Goal: Communication & Community: Share content

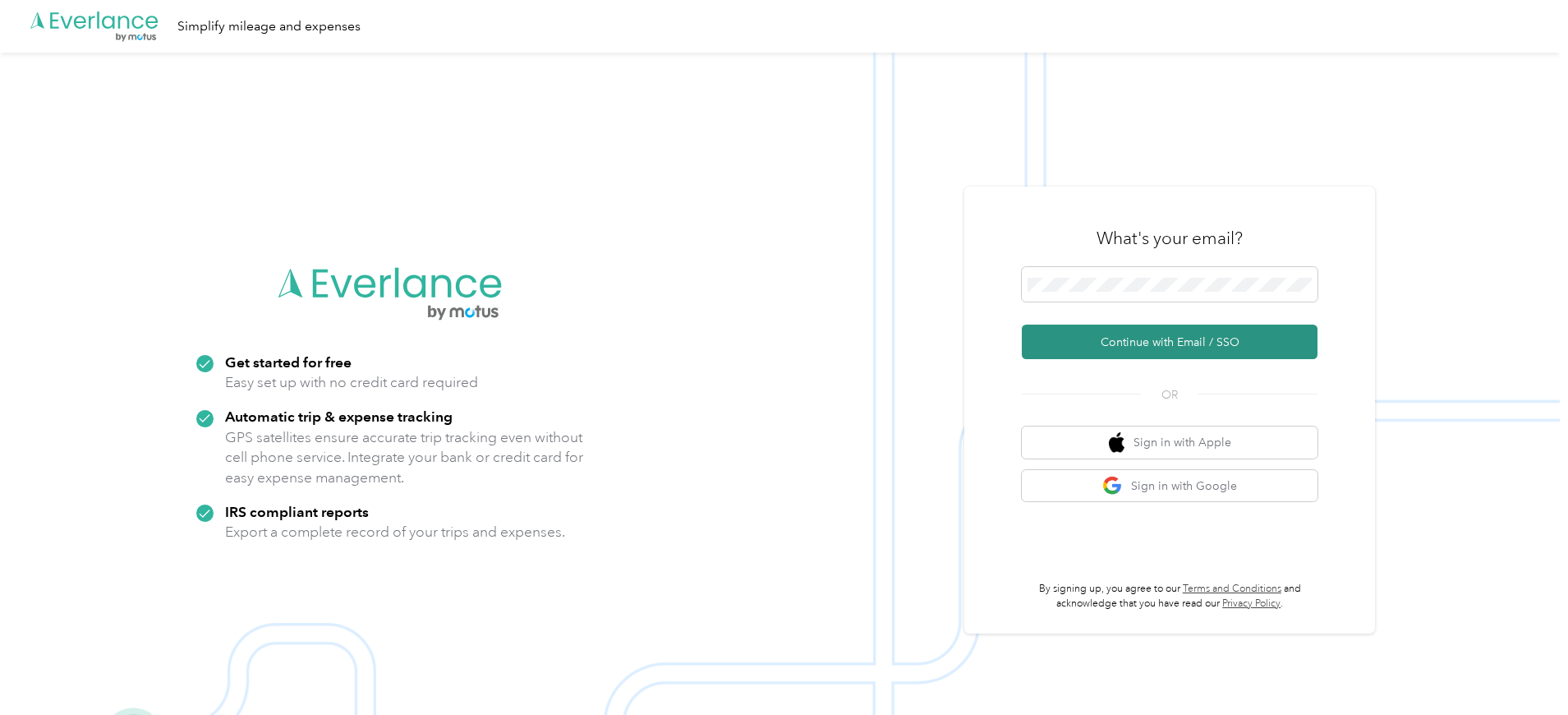
click at [1172, 343] on button "Continue with Email / SSO" at bounding box center [1171, 342] width 296 height 34
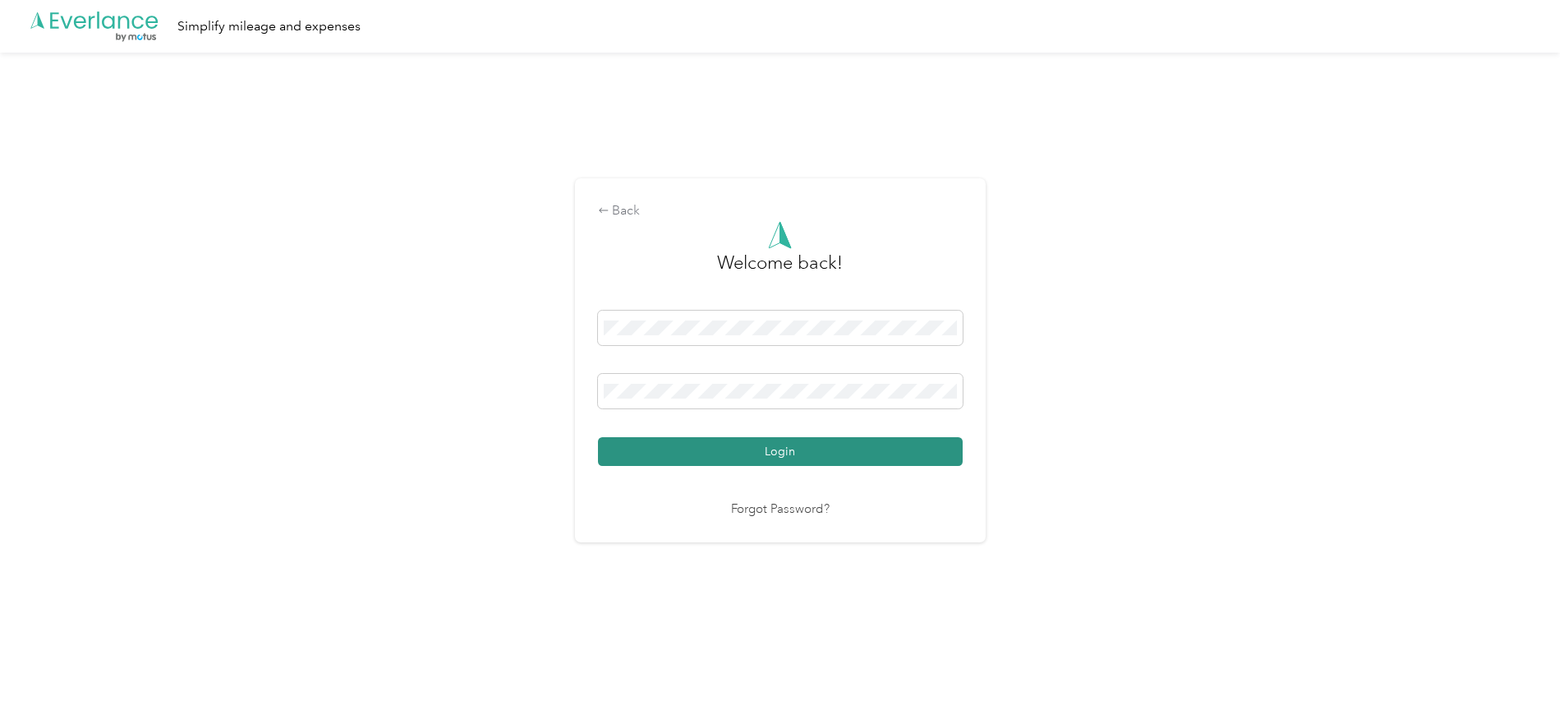
click at [848, 457] on button "Login" at bounding box center [781, 451] width 365 height 29
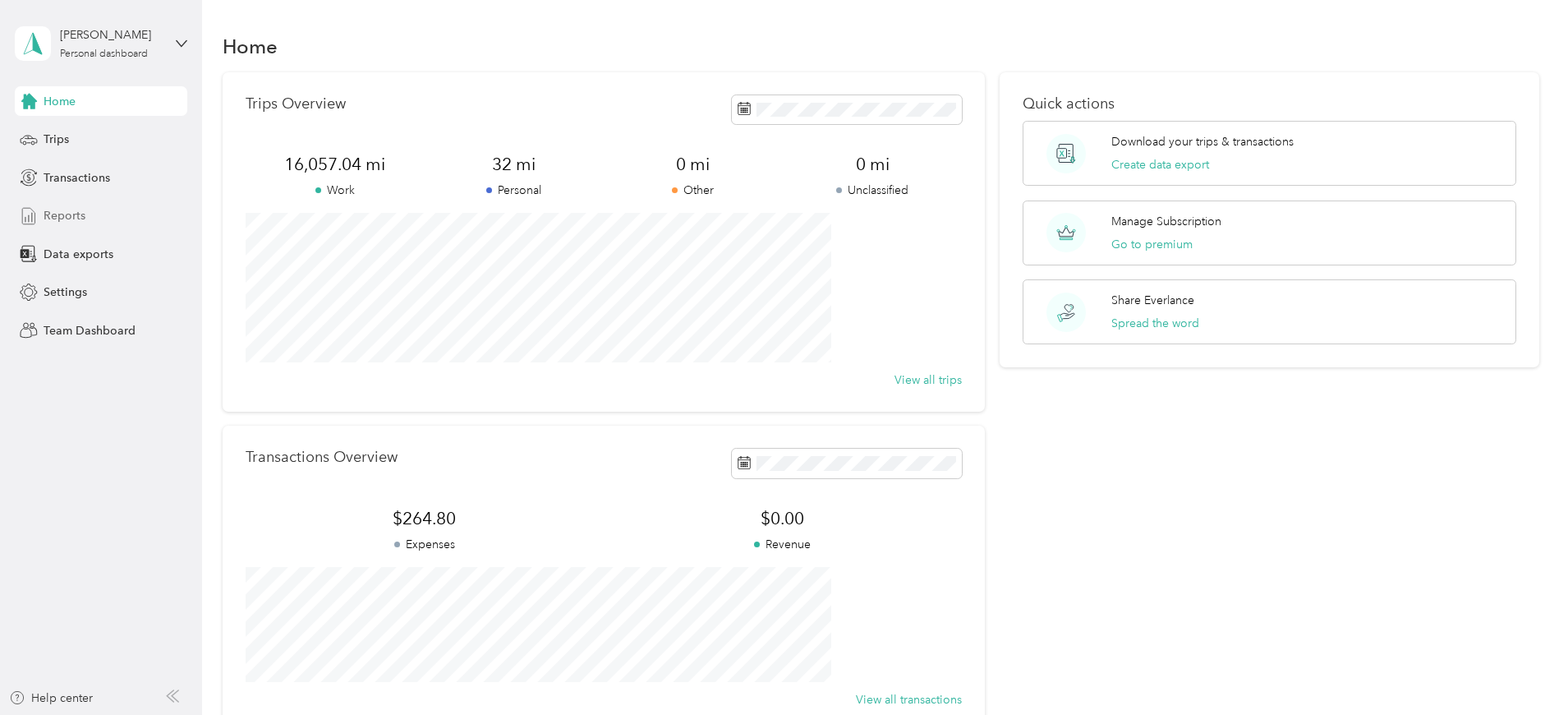
click at [68, 214] on span "Reports" at bounding box center [65, 216] width 42 height 17
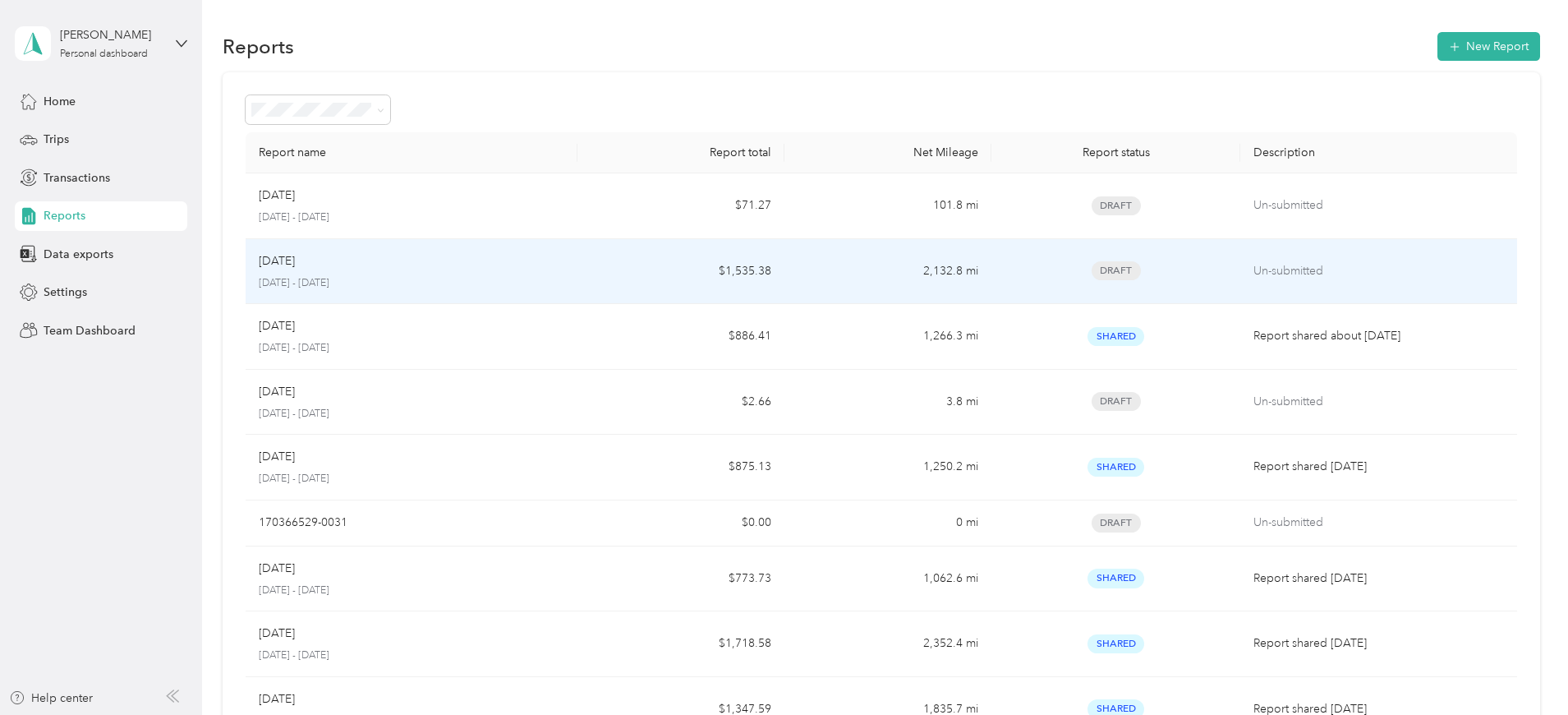
click at [666, 277] on td "$1,535.38" at bounding box center [680, 271] width 207 height 66
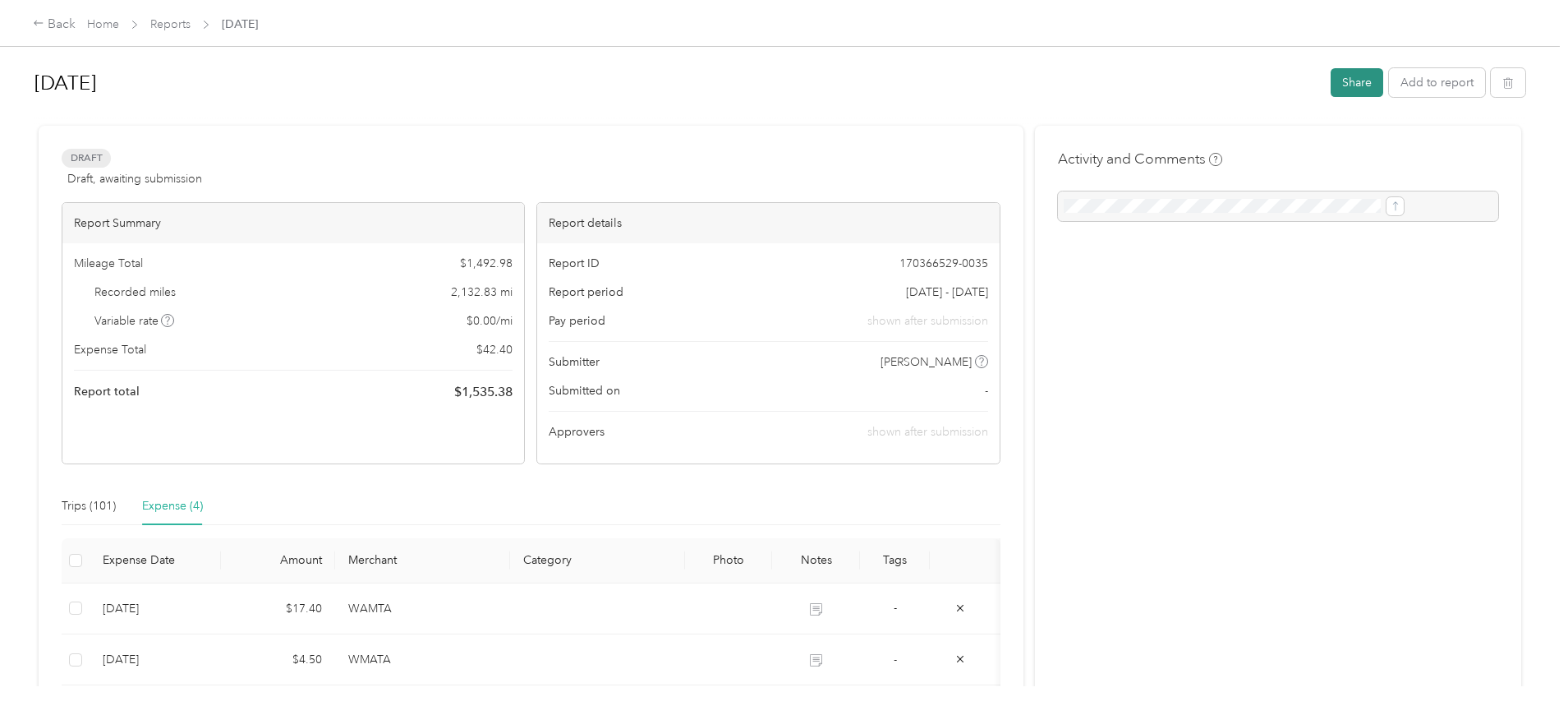
click at [1331, 84] on button "Share" at bounding box center [1357, 82] width 53 height 29
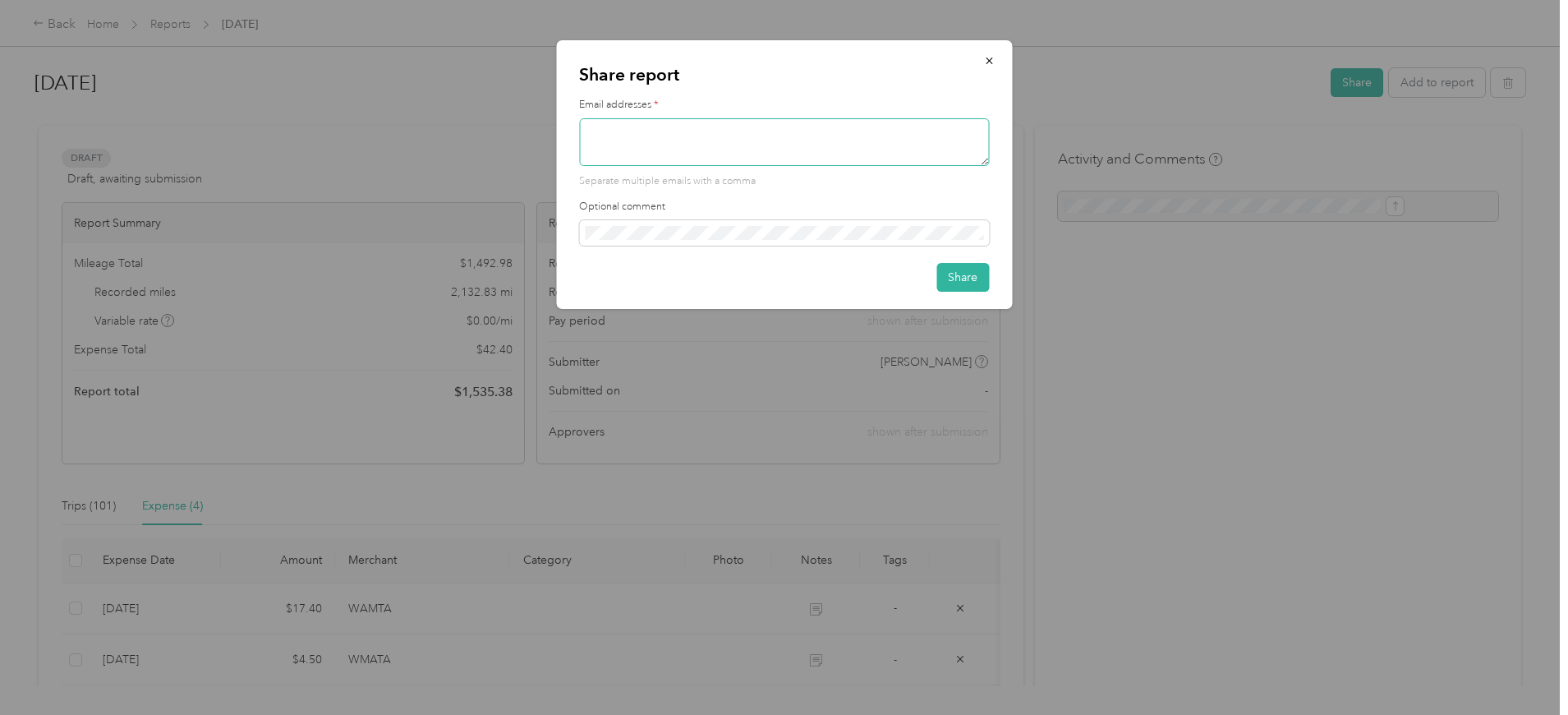
click at [746, 138] on textarea at bounding box center [784, 142] width 410 height 48
type textarea "[EMAIL_ADDRESS][DOMAIN_NAME]"
drag, startPoint x: 1535, startPoint y: 284, endPoint x: 1440, endPoint y: 258, distance: 98.5
click at [1535, 284] on div at bounding box center [784, 358] width 1568 height 715
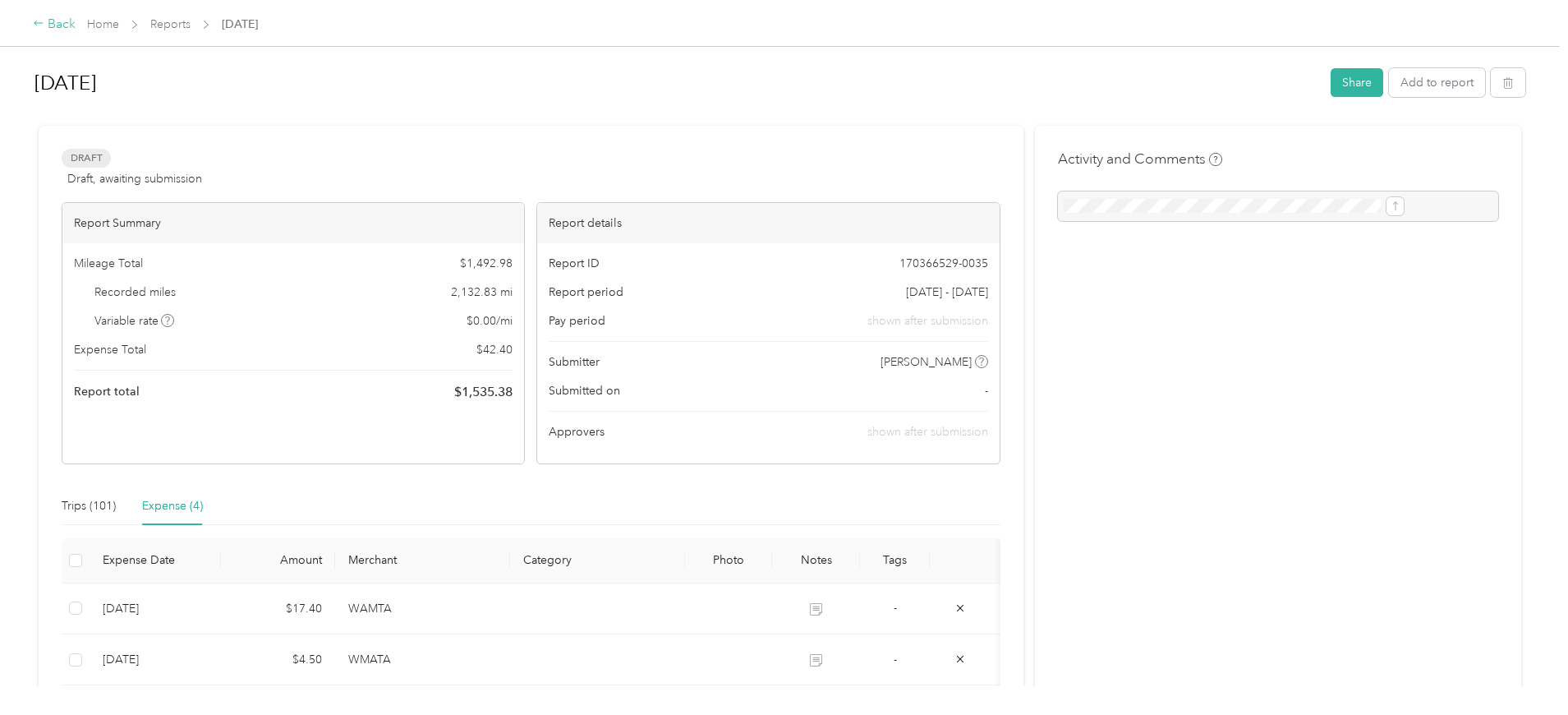
click at [75, 19] on div "Back" at bounding box center [54, 24] width 43 height 20
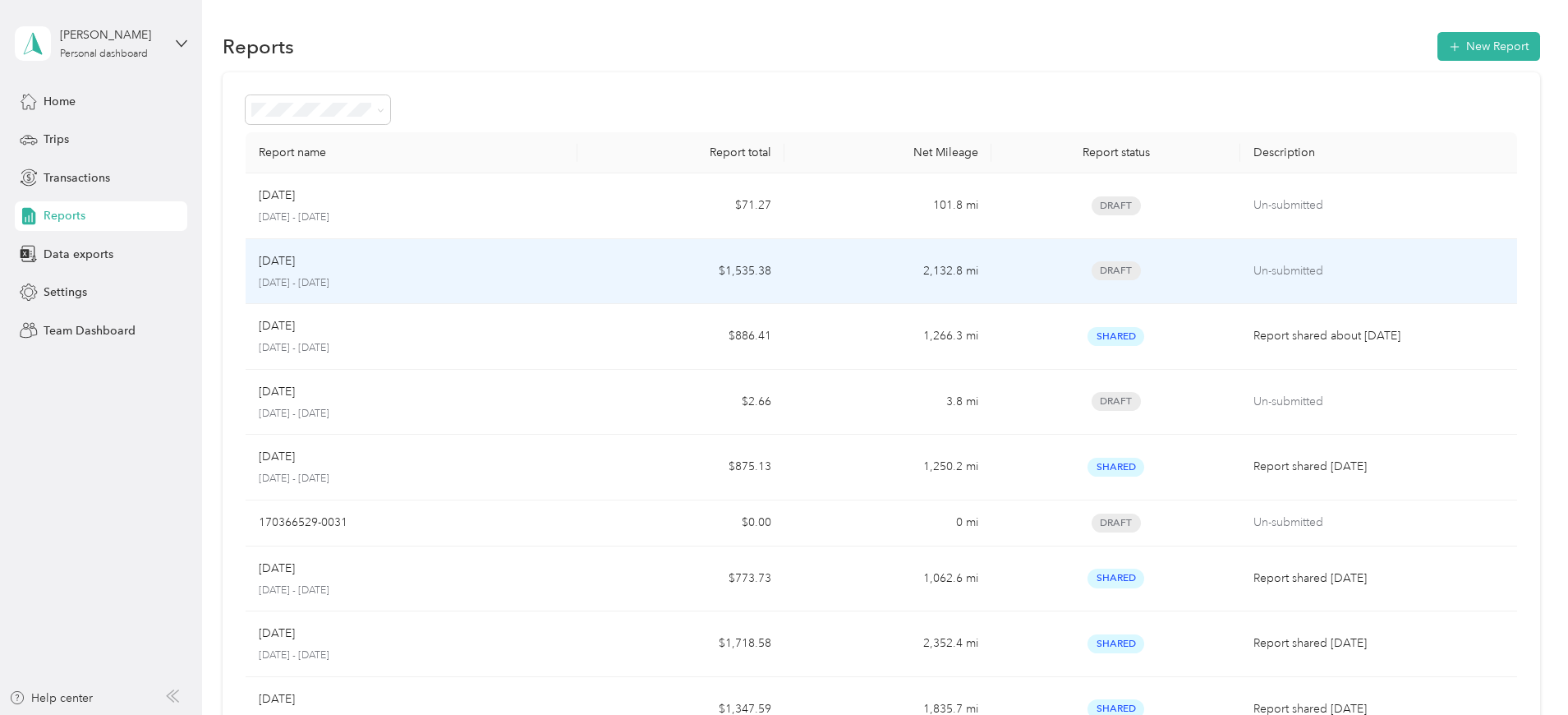
click at [556, 272] on div "Sep [DATE] - [DATE]" at bounding box center [412, 271] width 306 height 38
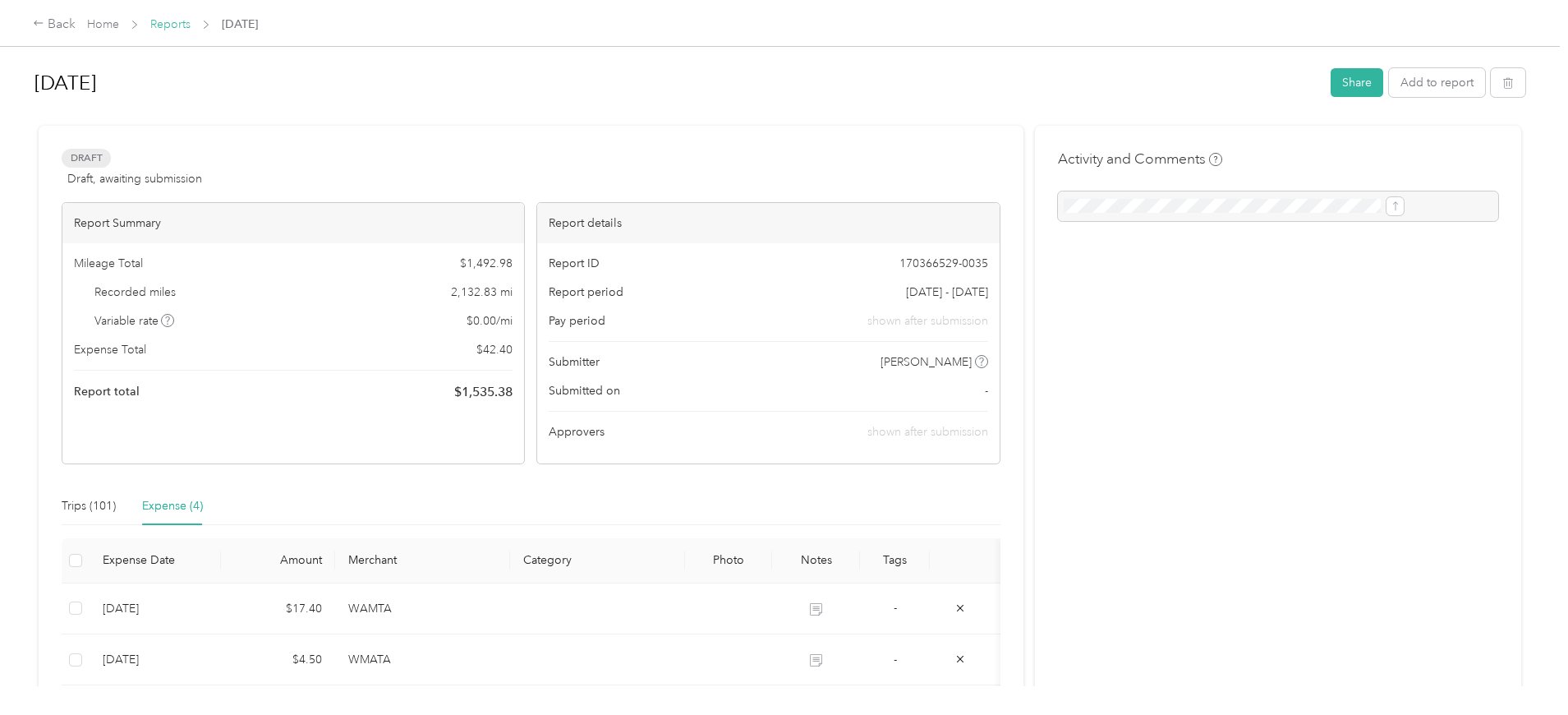
click at [190, 25] on link "Reports" at bounding box center [170, 24] width 40 height 14
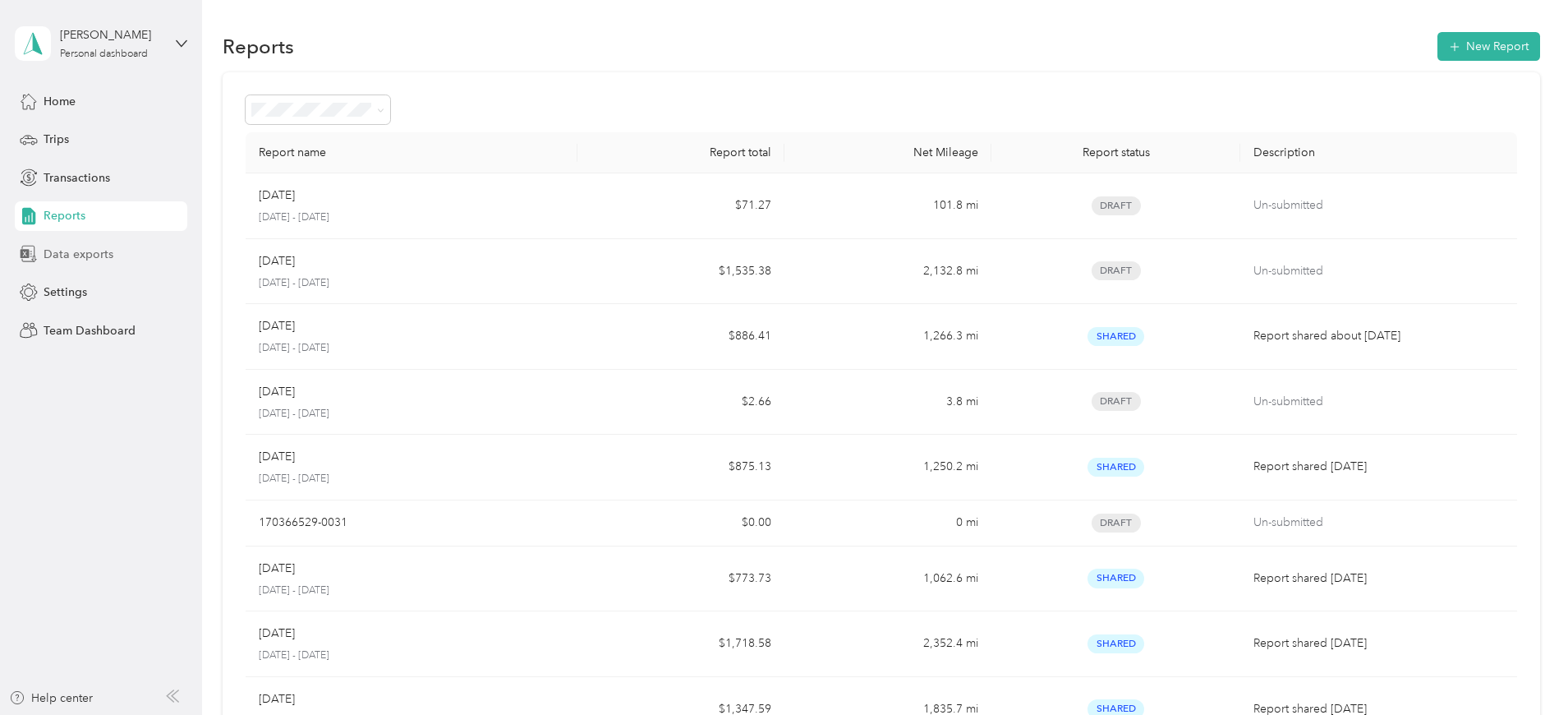
click at [72, 250] on span "Data exports" at bounding box center [78, 254] width 70 height 17
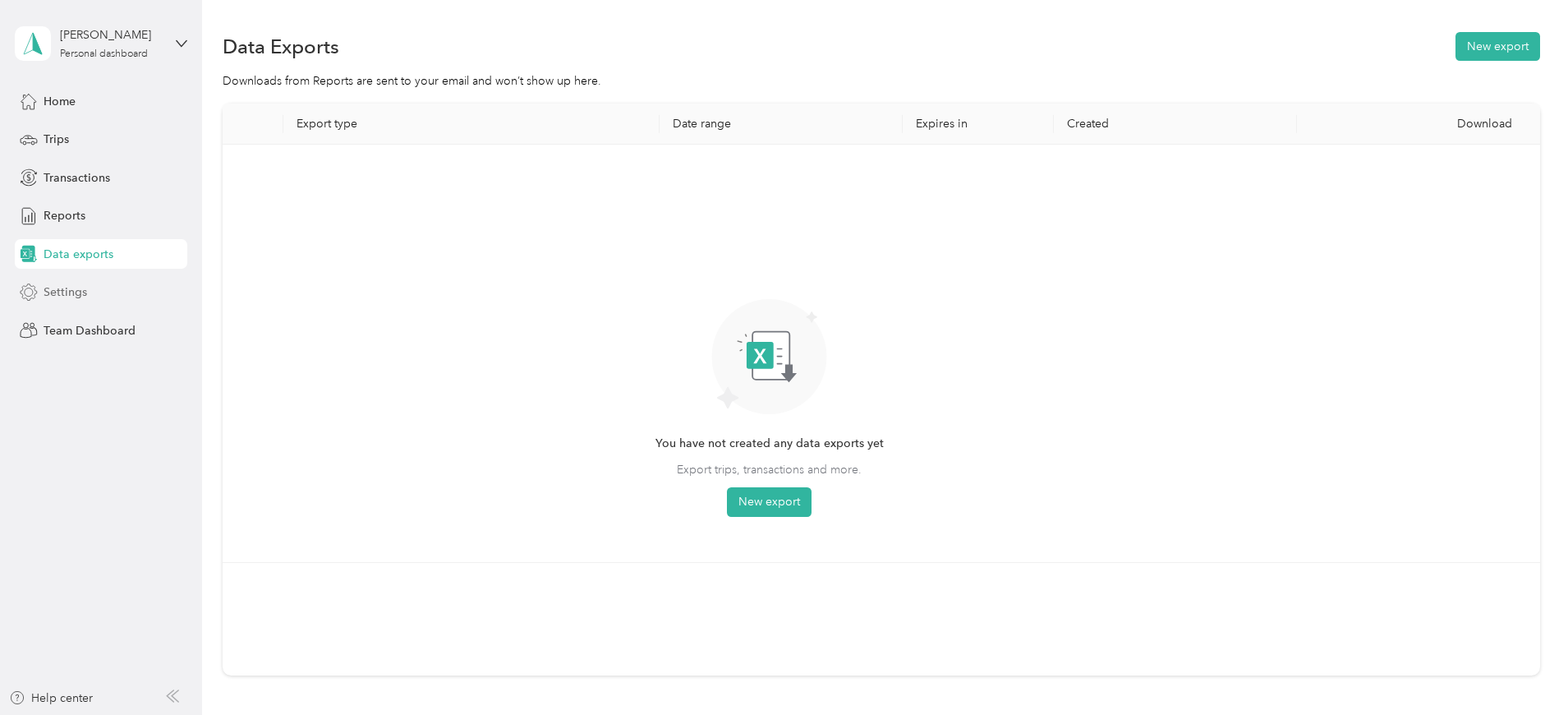
click at [49, 291] on span "Settings" at bounding box center [66, 292] width 44 height 17
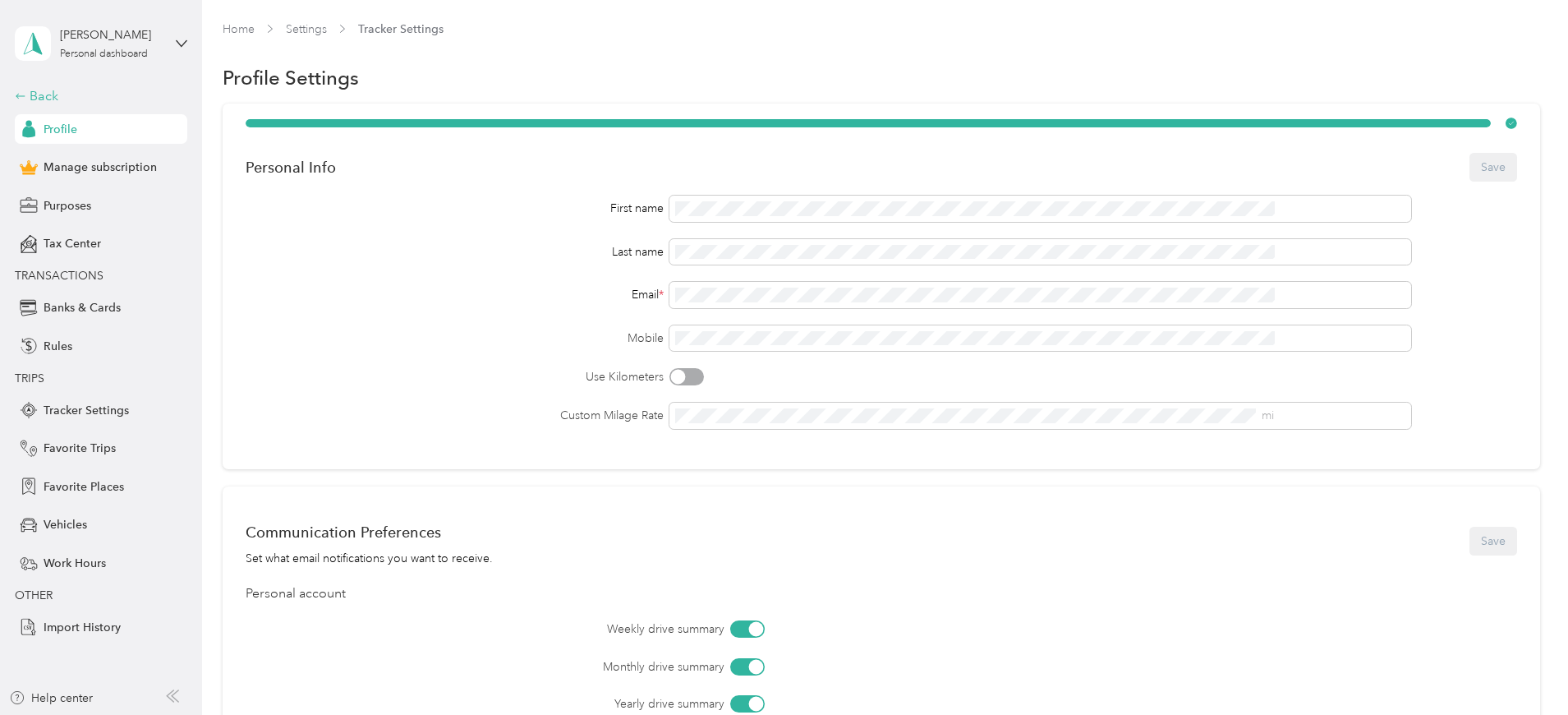
click at [32, 94] on div "Back" at bounding box center [97, 96] width 164 height 20
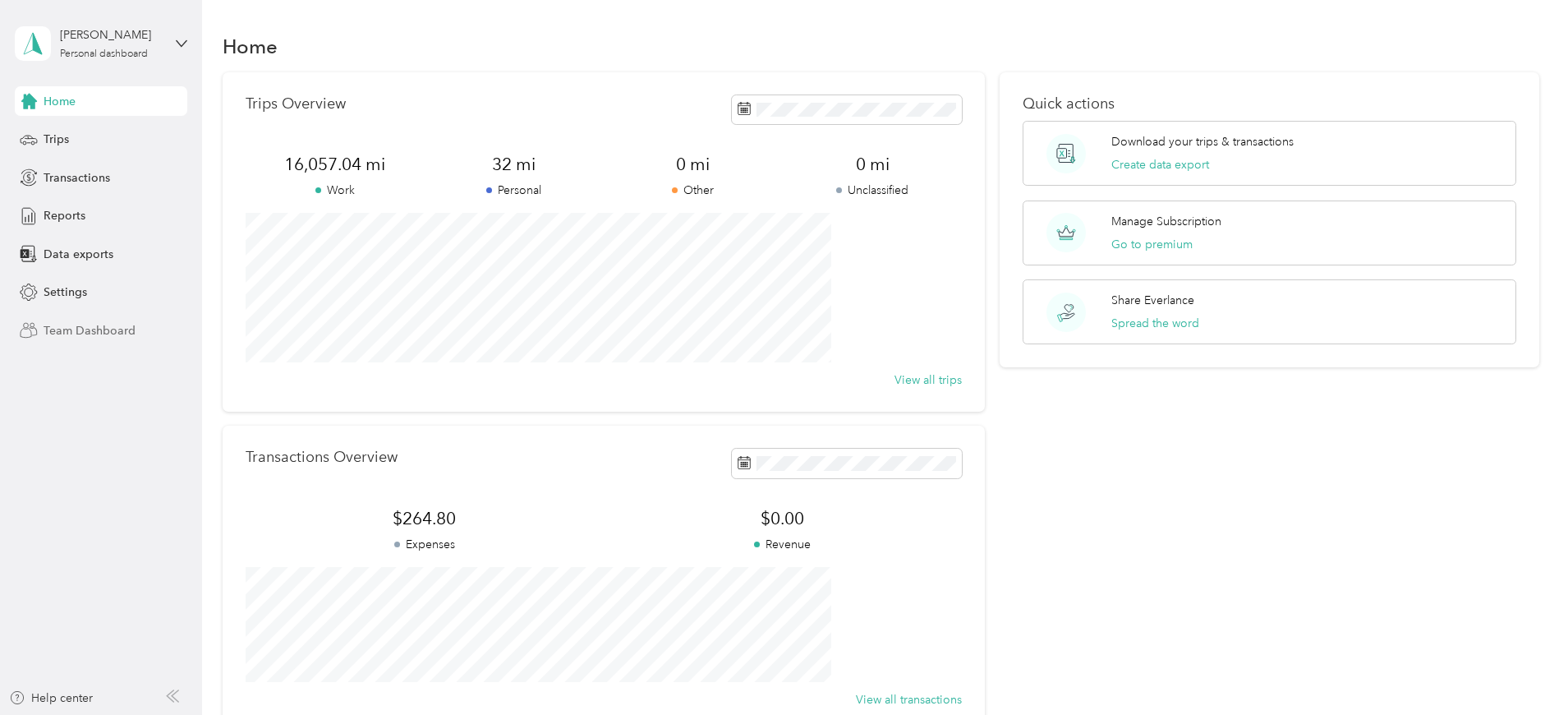
click at [75, 330] on span "Team Dashboard" at bounding box center [90, 331] width 92 height 17
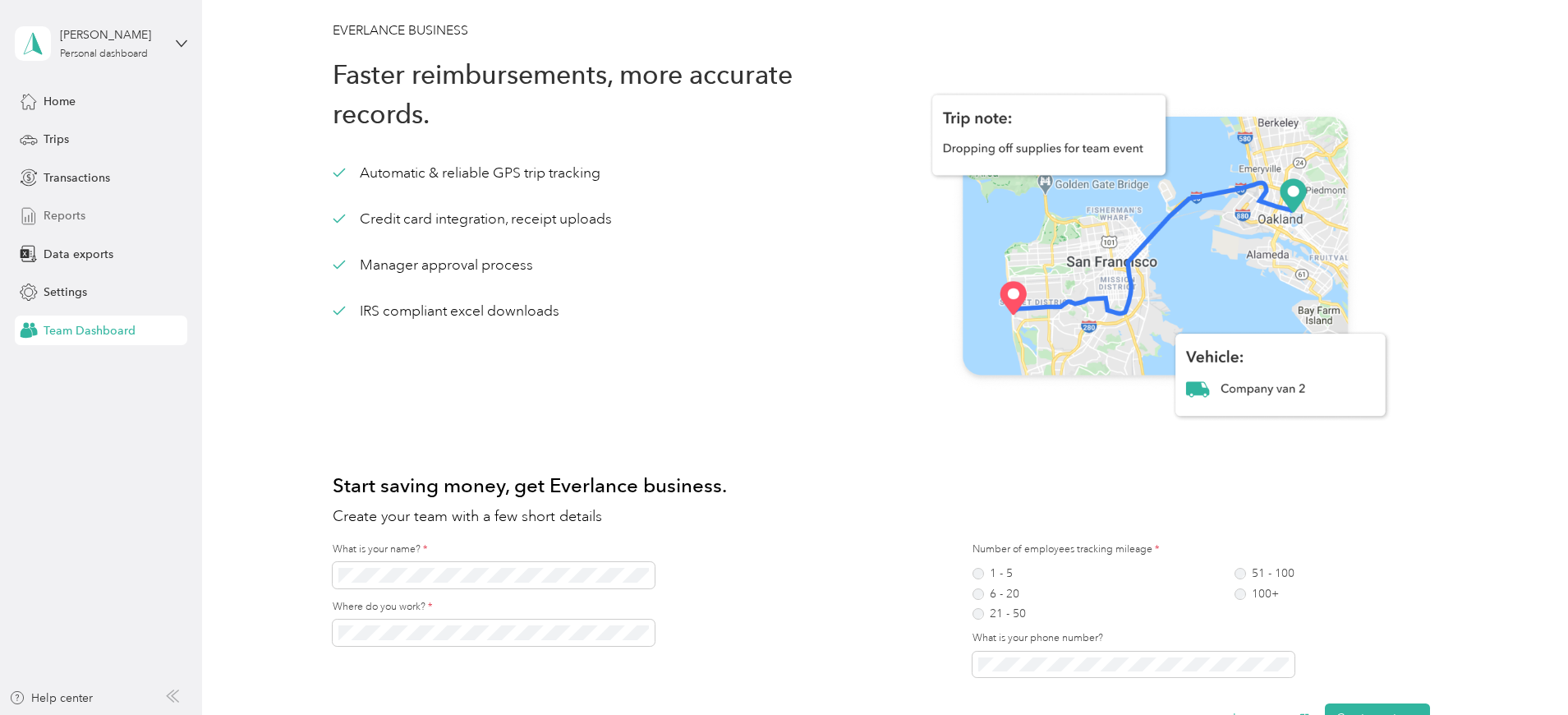
click at [82, 215] on span "Reports" at bounding box center [65, 216] width 42 height 17
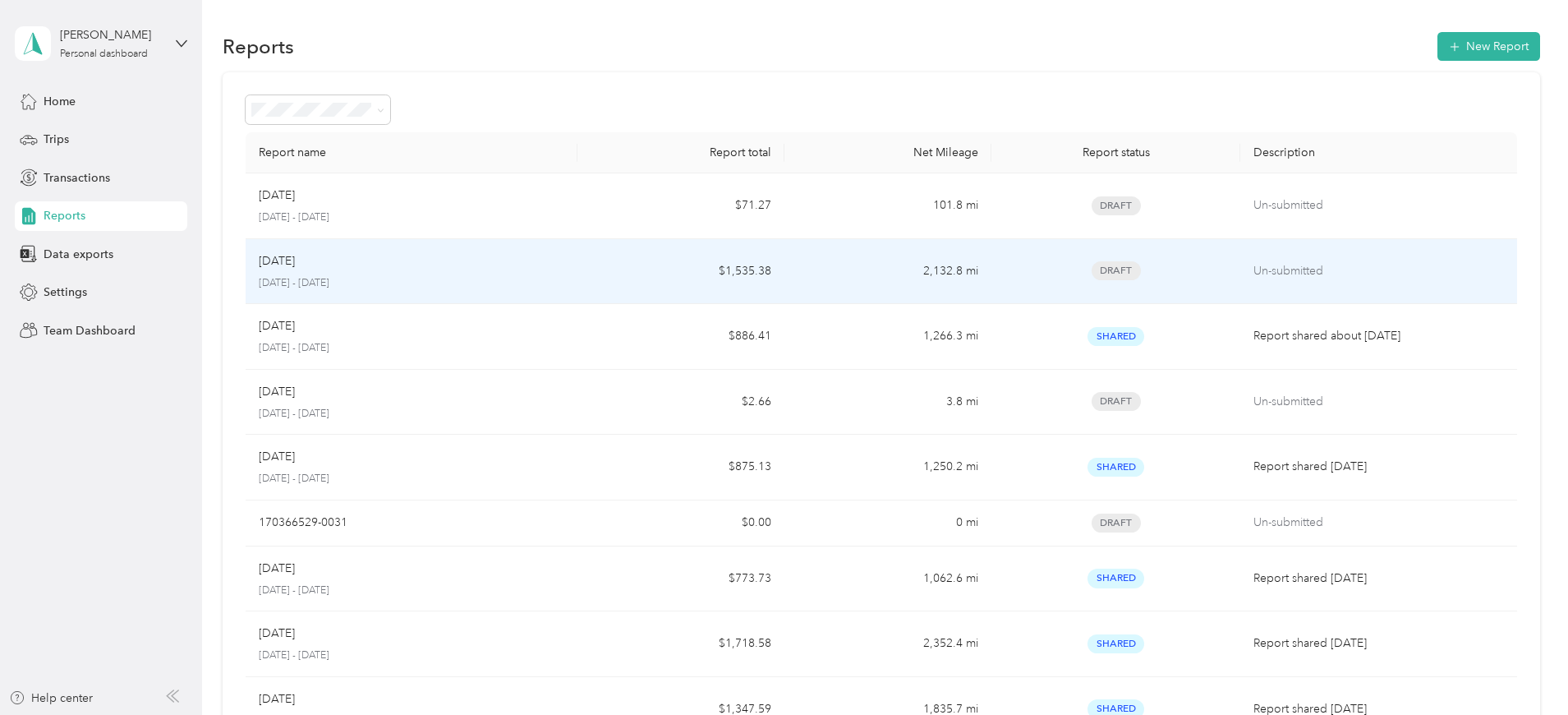
click at [553, 271] on div "Sep [DATE] - [DATE]" at bounding box center [412, 271] width 306 height 38
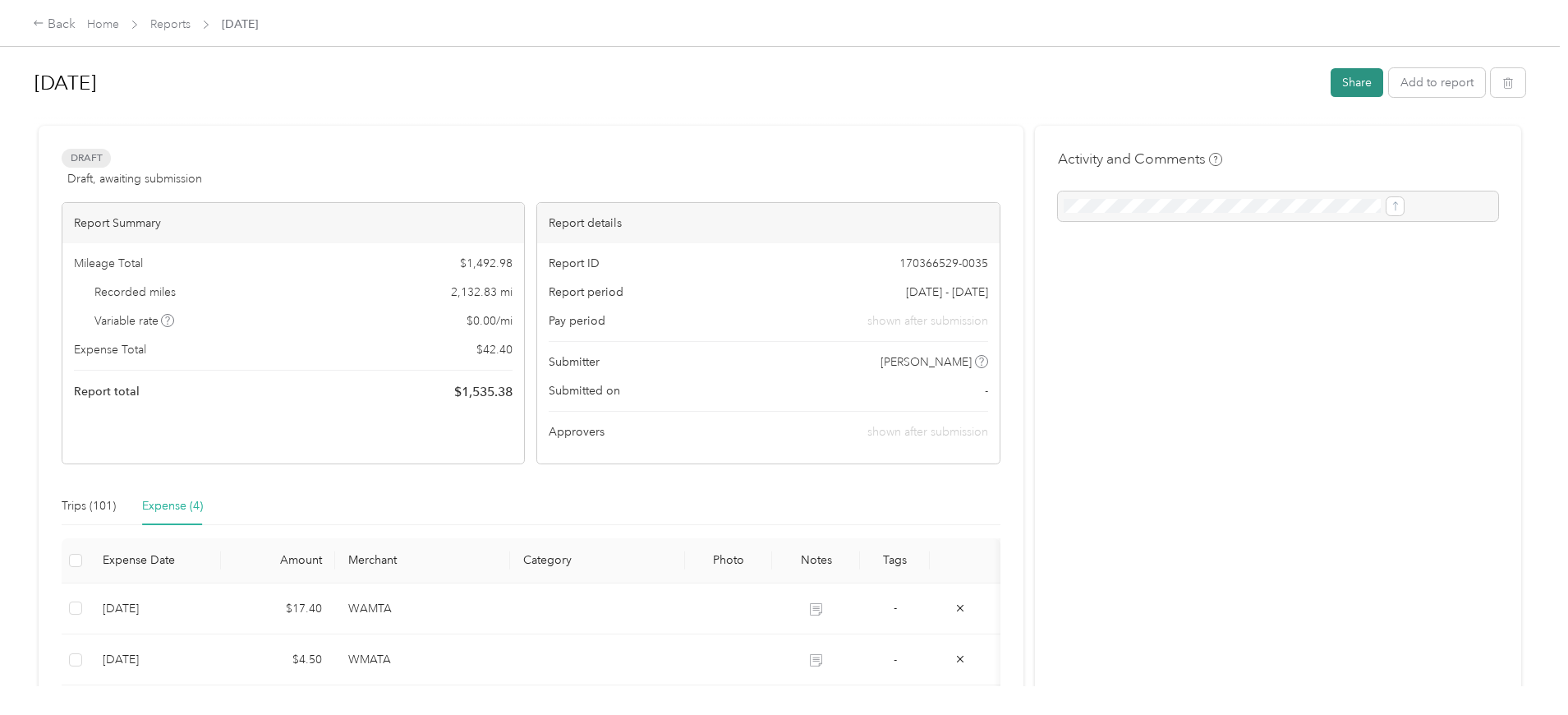
click at [1331, 81] on button "Share" at bounding box center [1357, 82] width 53 height 29
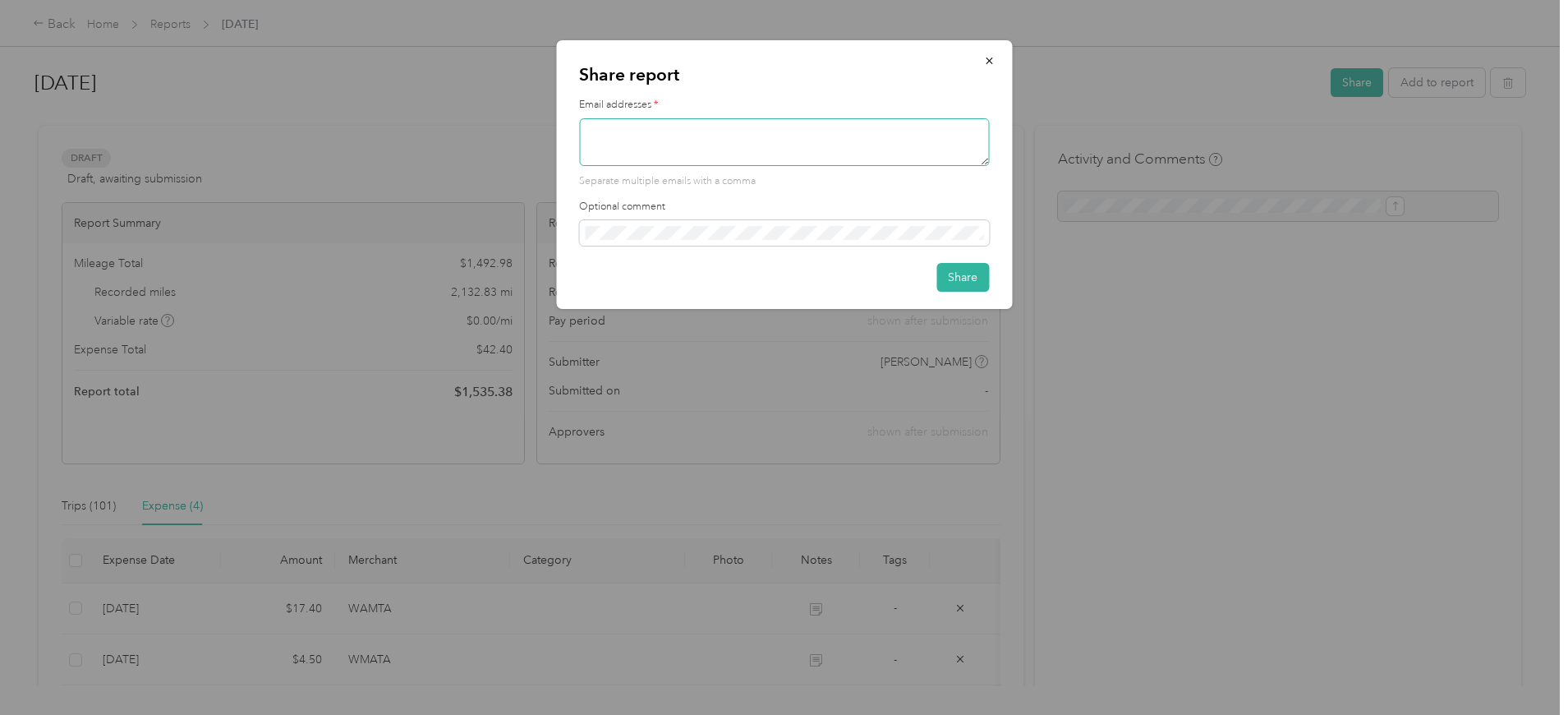
click at [647, 147] on textarea at bounding box center [784, 142] width 410 height 48
type textarea "[EMAIL_ADDRESS][DOMAIN_NAME]"
click at [946, 277] on button "Share" at bounding box center [962, 277] width 53 height 29
